Goal: Task Accomplishment & Management: Complete application form

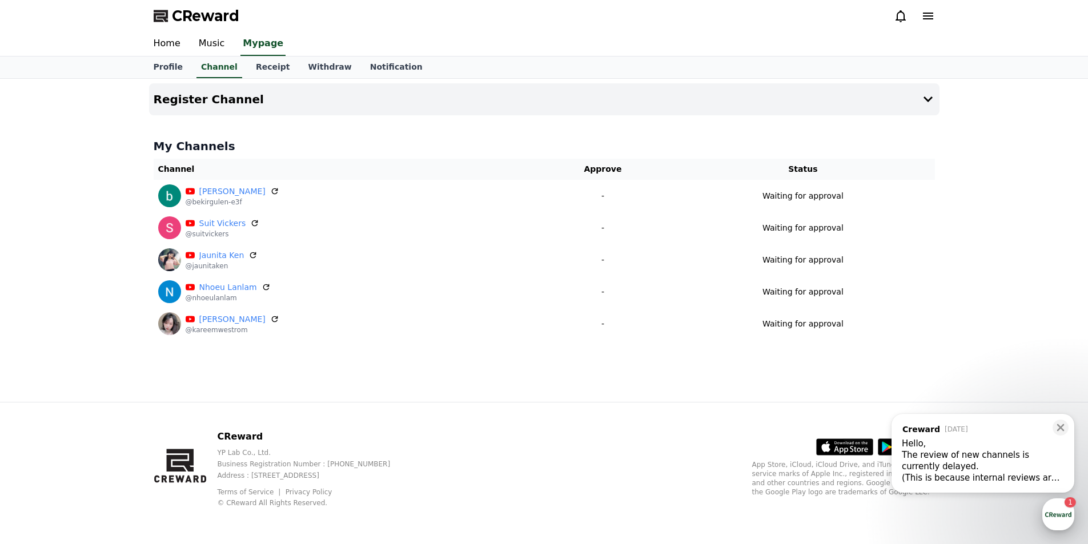
click at [1055, 510] on div "button" at bounding box center [1058, 514] width 32 height 32
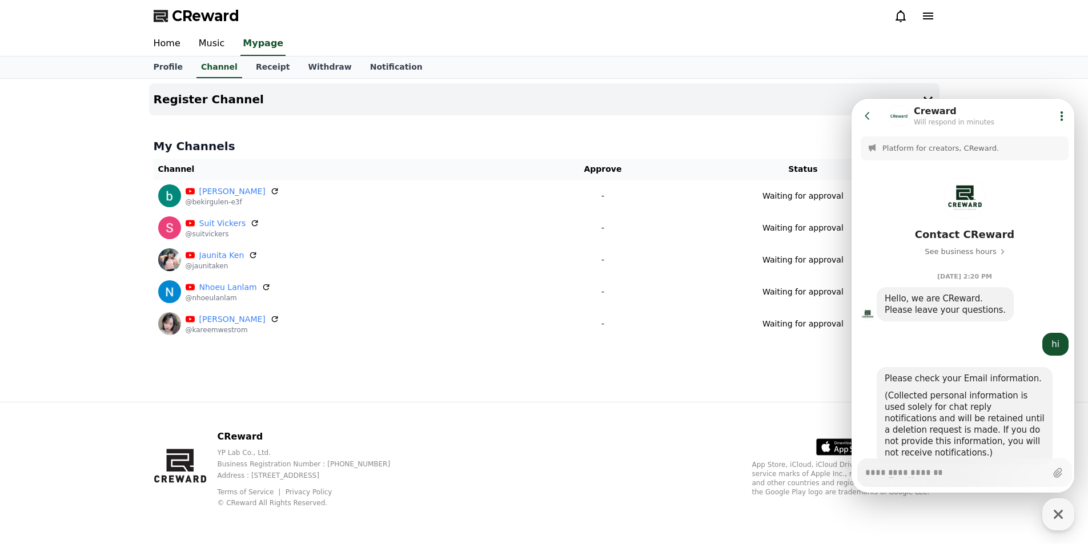
scroll to position [968, 0]
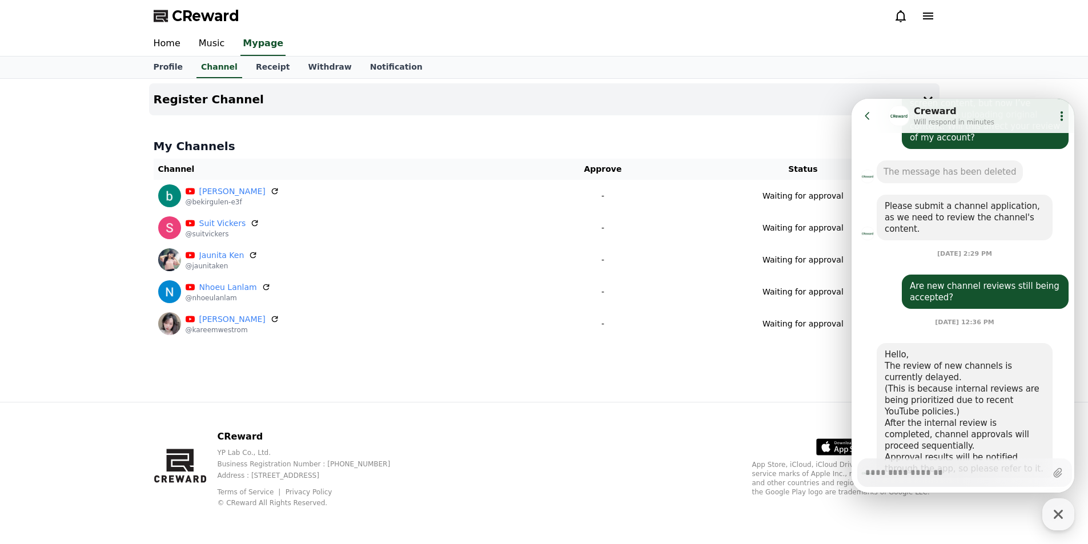
type textarea "*"
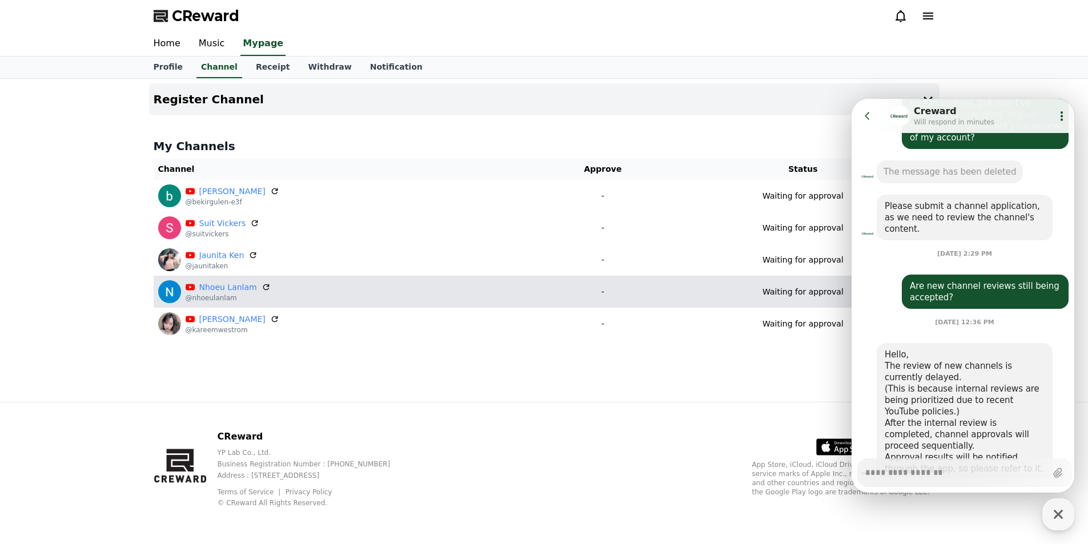
drag, startPoint x: 613, startPoint y: 343, endPoint x: 690, endPoint y: 289, distance: 94.7
click at [613, 343] on div "My Channels Channel Approve Status bekir gülen @bekirgulen-e3f - Waiting for ap…" at bounding box center [544, 239] width 790 height 211
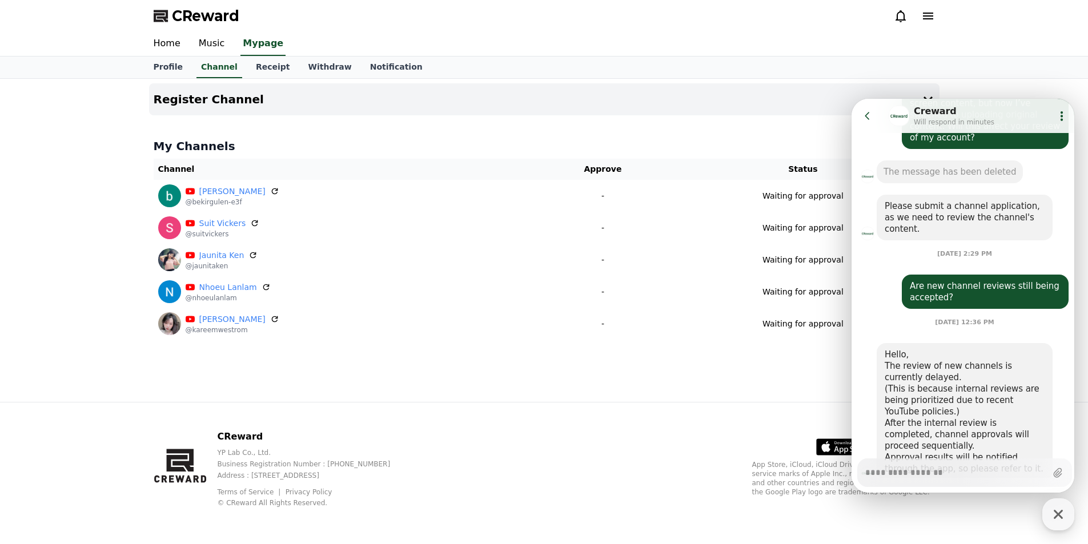
click at [872, 114] on icon at bounding box center [867, 115] width 11 height 11
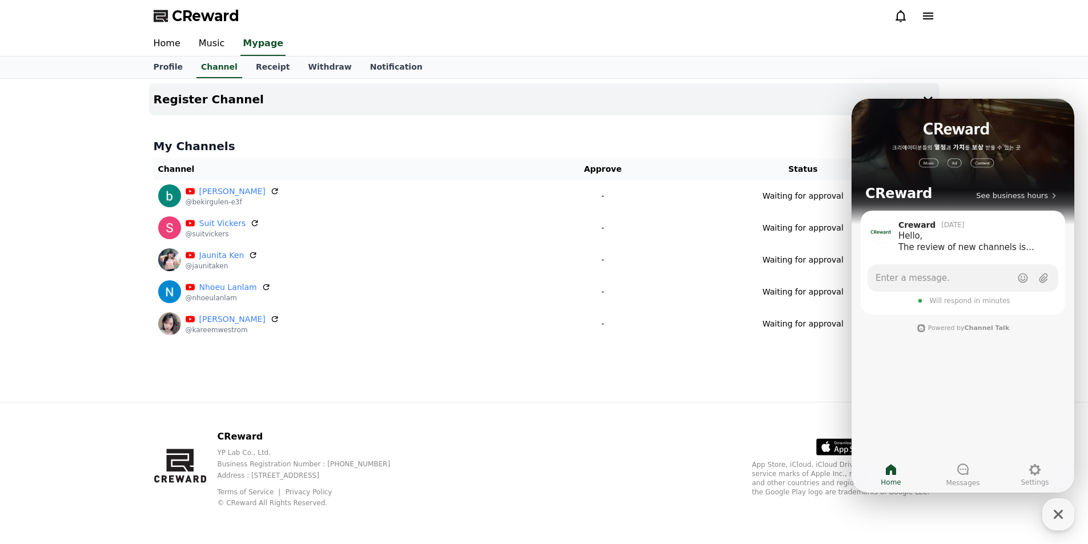
click at [743, 130] on div "Register Channel My Channels Channel Approve Status bekir gülen @bekirgulen-e3f…" at bounding box center [543, 240] width 799 height 323
click at [976, 38] on div "Home Music Mypage" at bounding box center [544, 44] width 1088 height 25
